Goal: Task Accomplishment & Management: Manage account settings

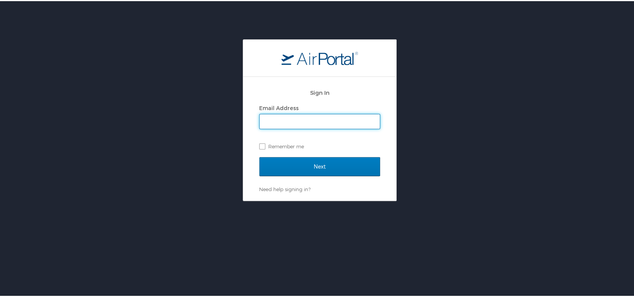
type input "[EMAIL_ADDRESS][DOMAIN_NAME]"
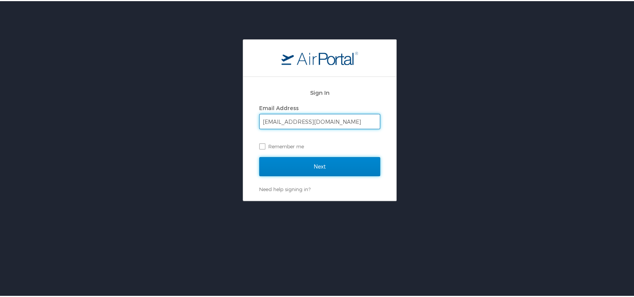
click at [310, 163] on input "Next" at bounding box center [319, 165] width 121 height 19
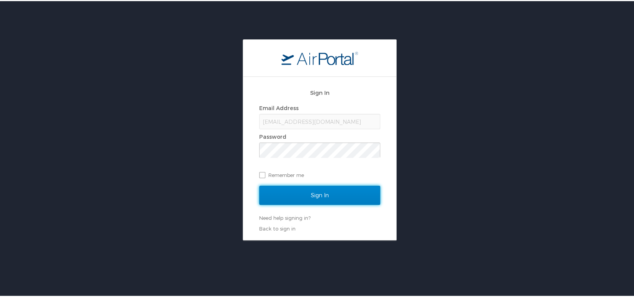
click at [309, 200] on input "Sign In" at bounding box center [319, 194] width 121 height 19
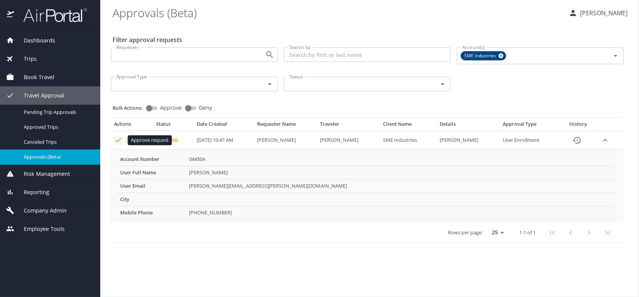
click at [118, 140] on icon "Approval table" at bounding box center [118, 140] width 5 height 4
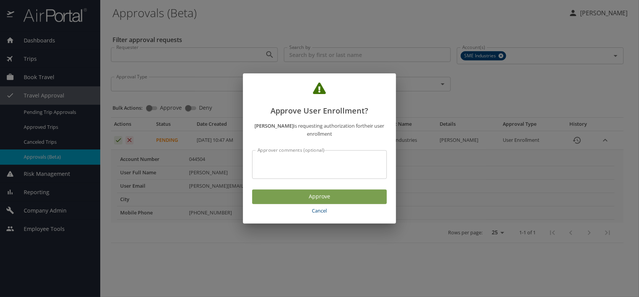
click at [300, 201] on span "Approve" at bounding box center [319, 197] width 122 height 10
